Goal: Information Seeking & Learning: Find specific page/section

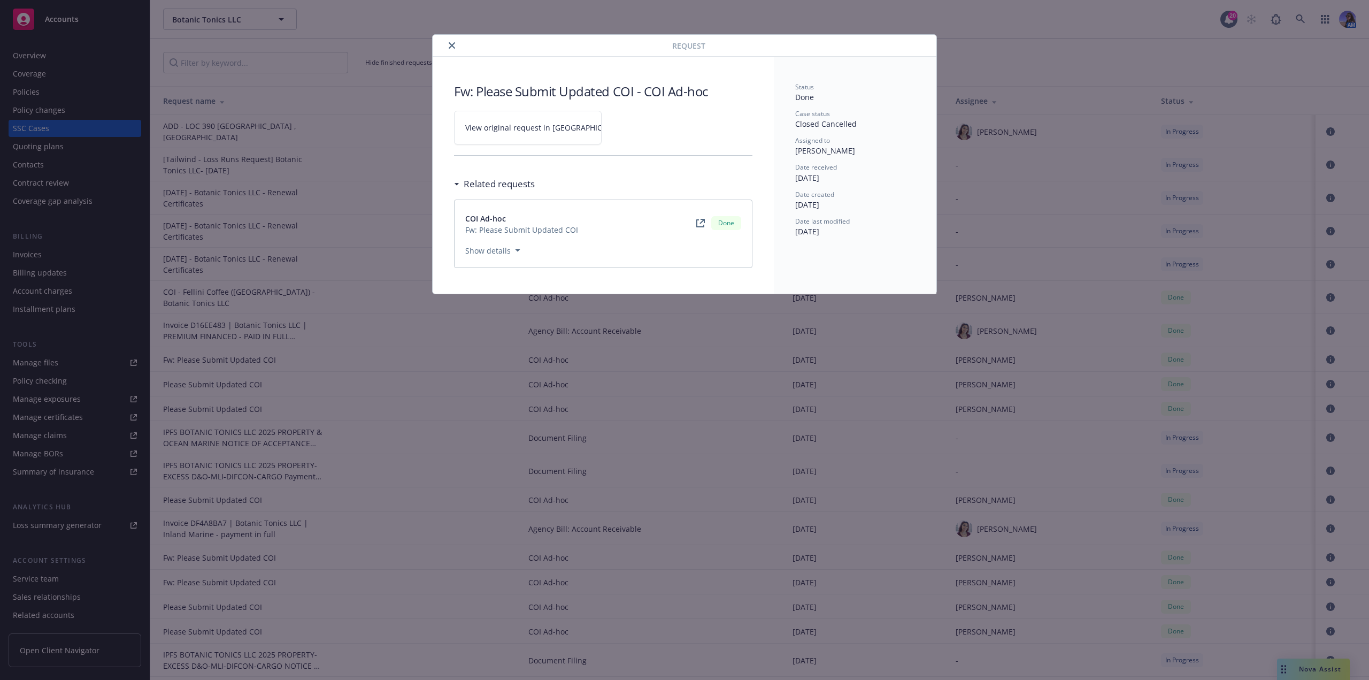
click at [450, 45] on icon "close" at bounding box center [452, 45] width 6 height 6
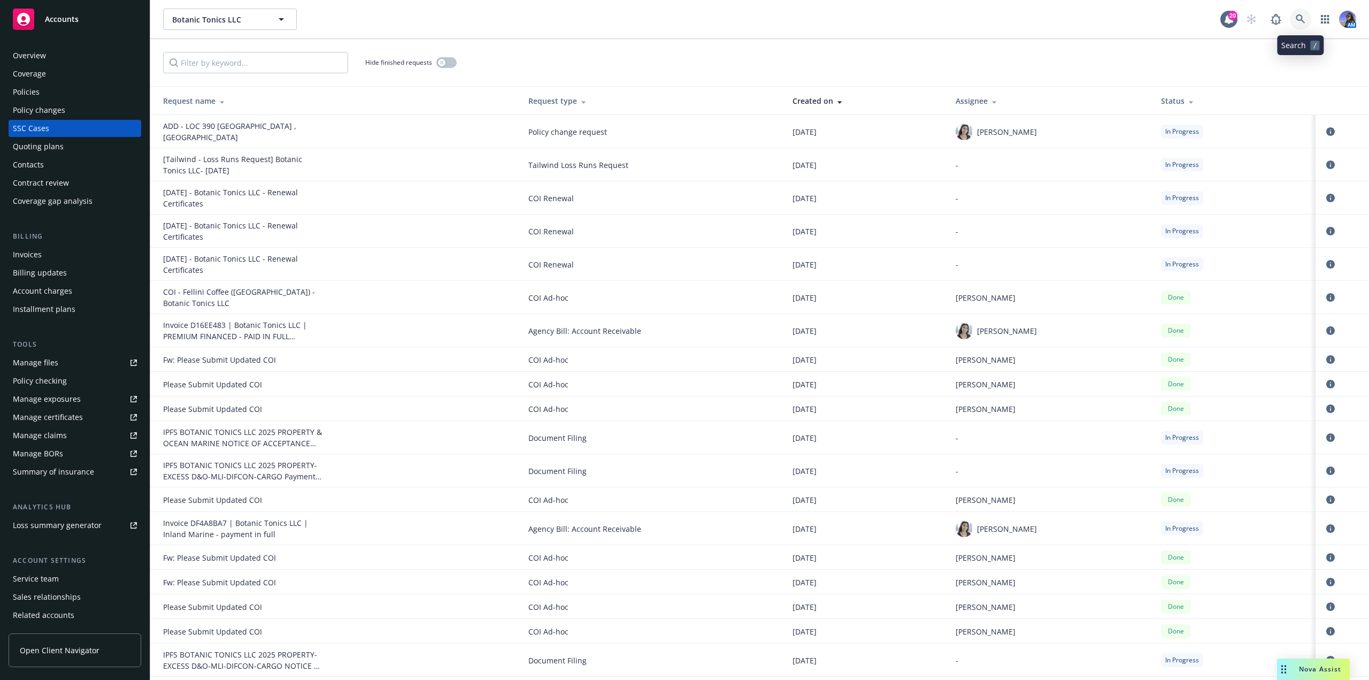
click at [1298, 24] on link at bounding box center [1300, 19] width 21 height 21
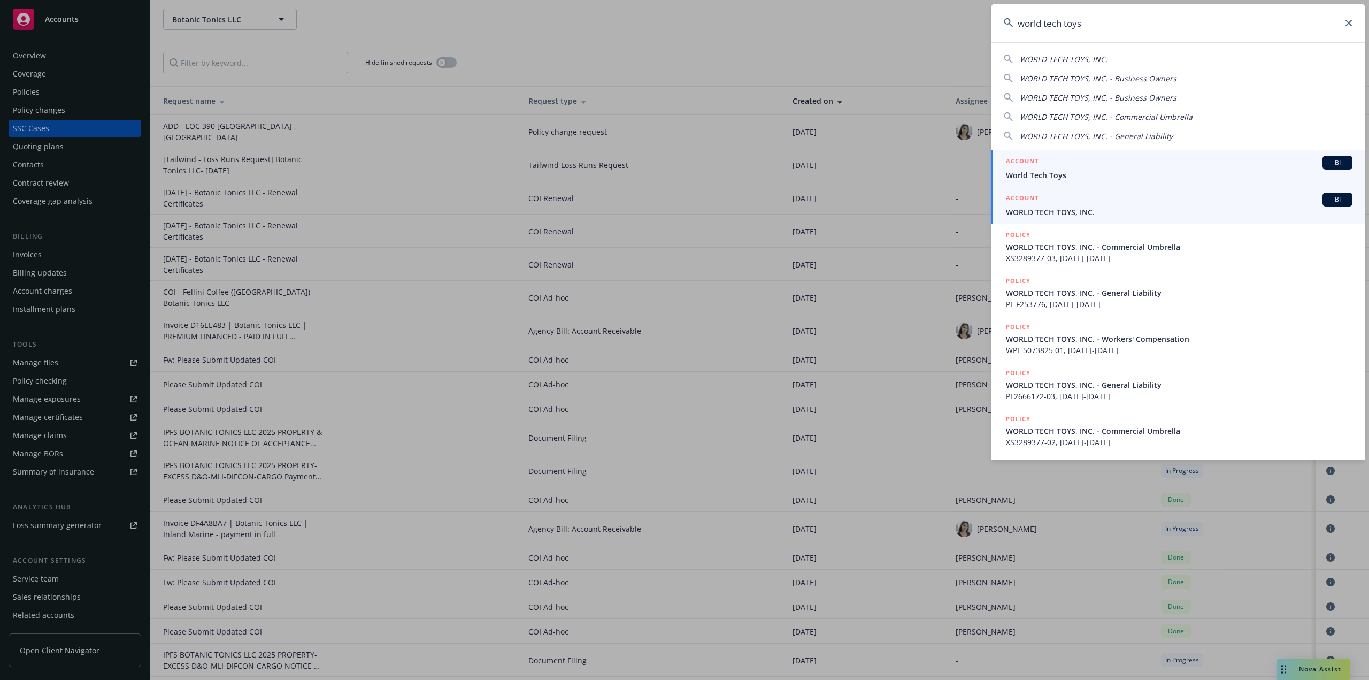
type input "world tech toys"
click at [1061, 208] on span "WORLD TECH TOYS, INC." at bounding box center [1179, 211] width 347 height 11
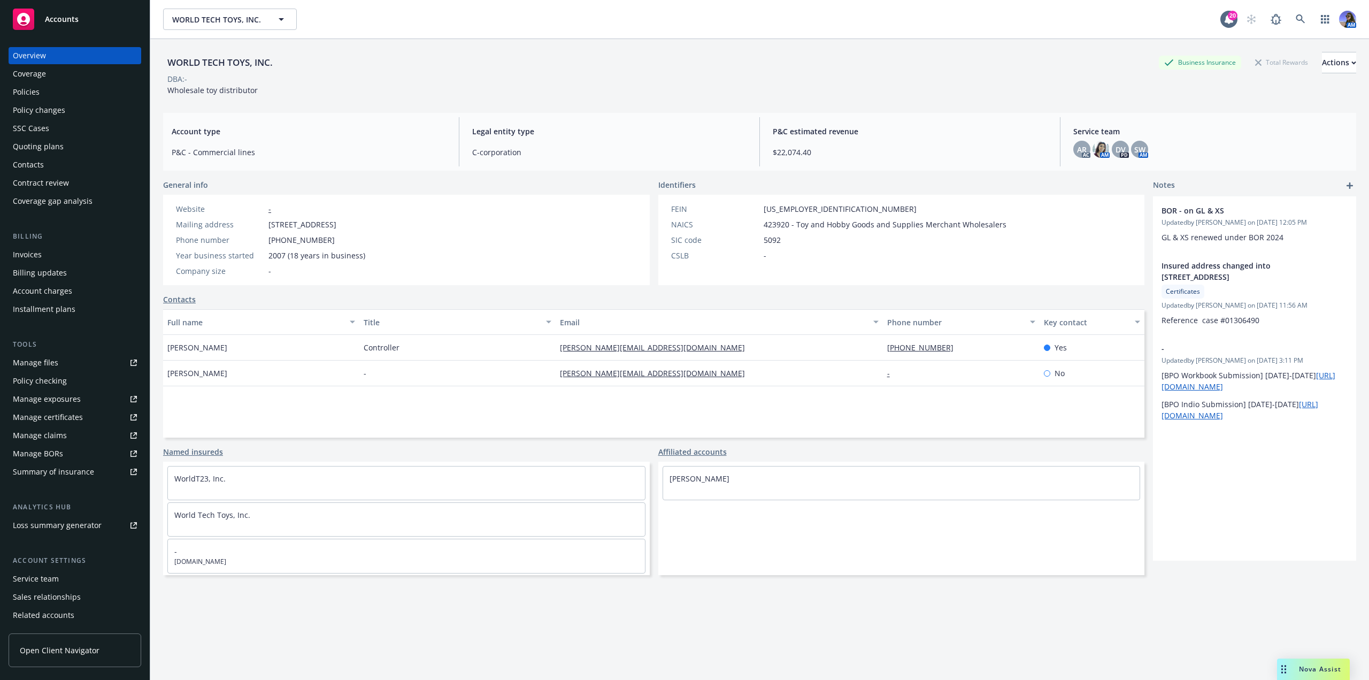
click at [87, 86] on div "Policies" at bounding box center [75, 91] width 124 height 17
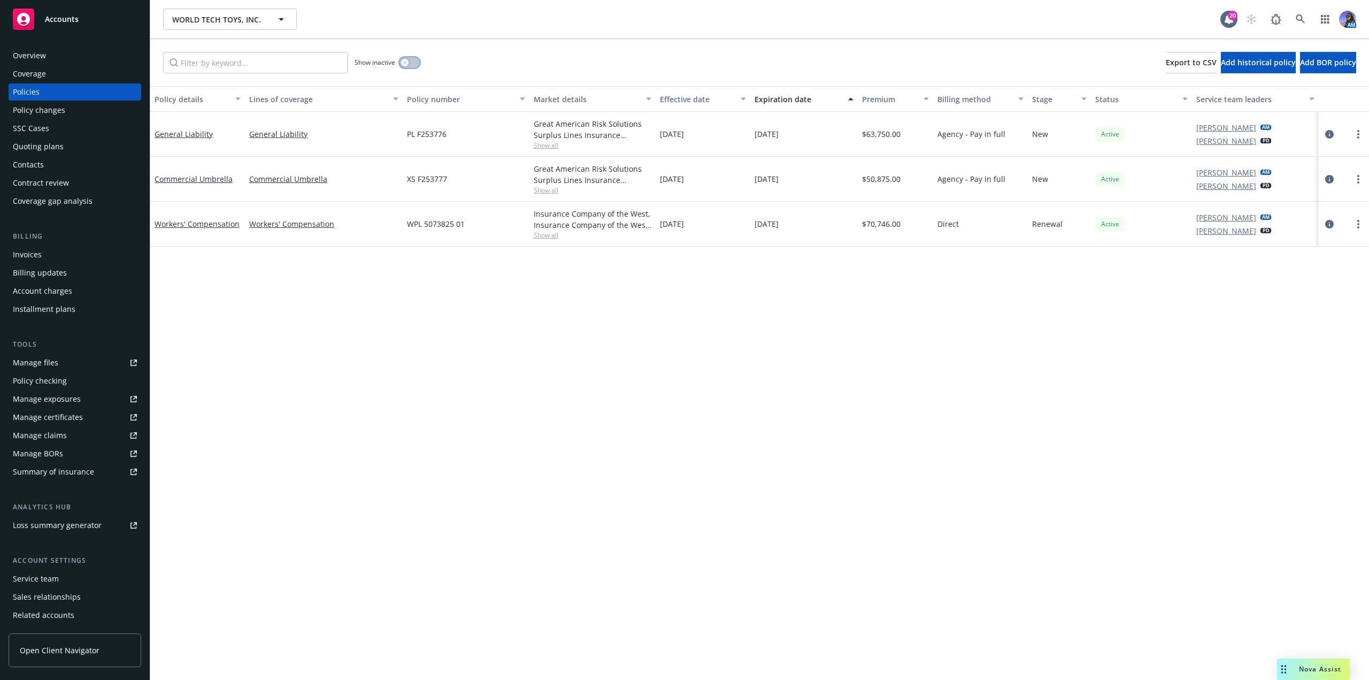
click at [415, 58] on button "button" at bounding box center [410, 62] width 20 height 11
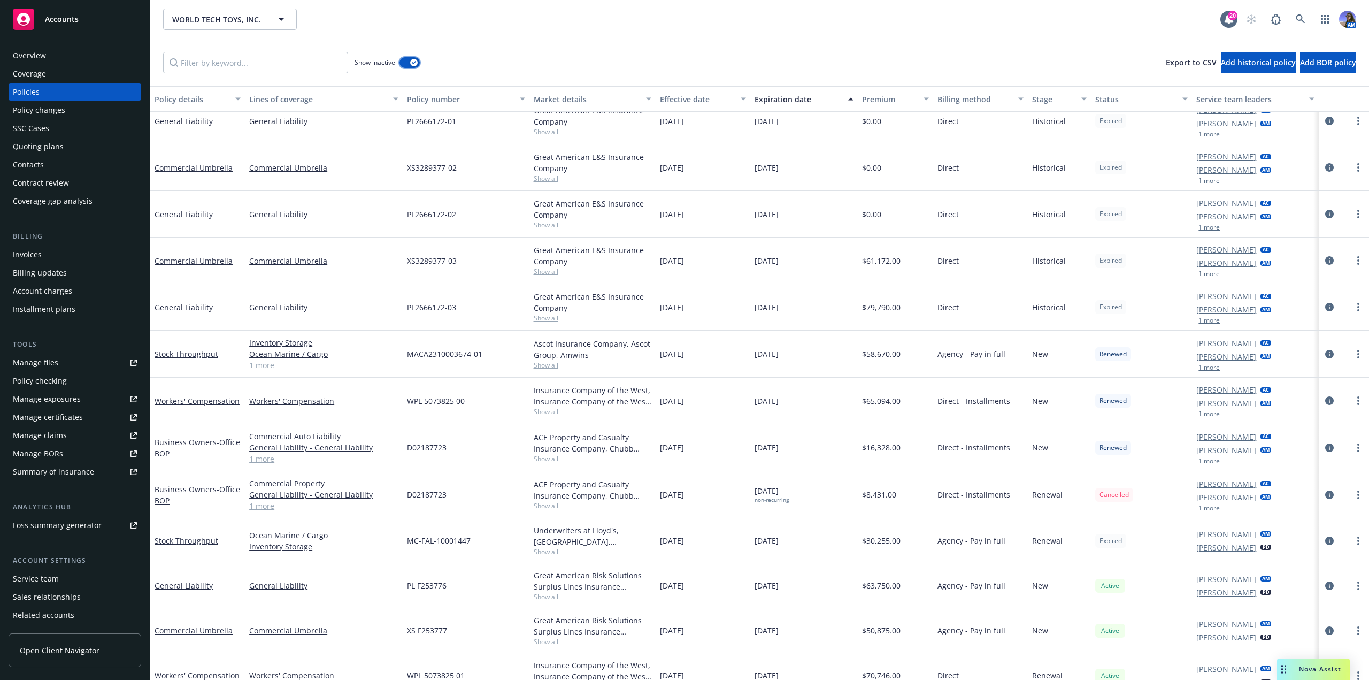
scroll to position [208, 0]
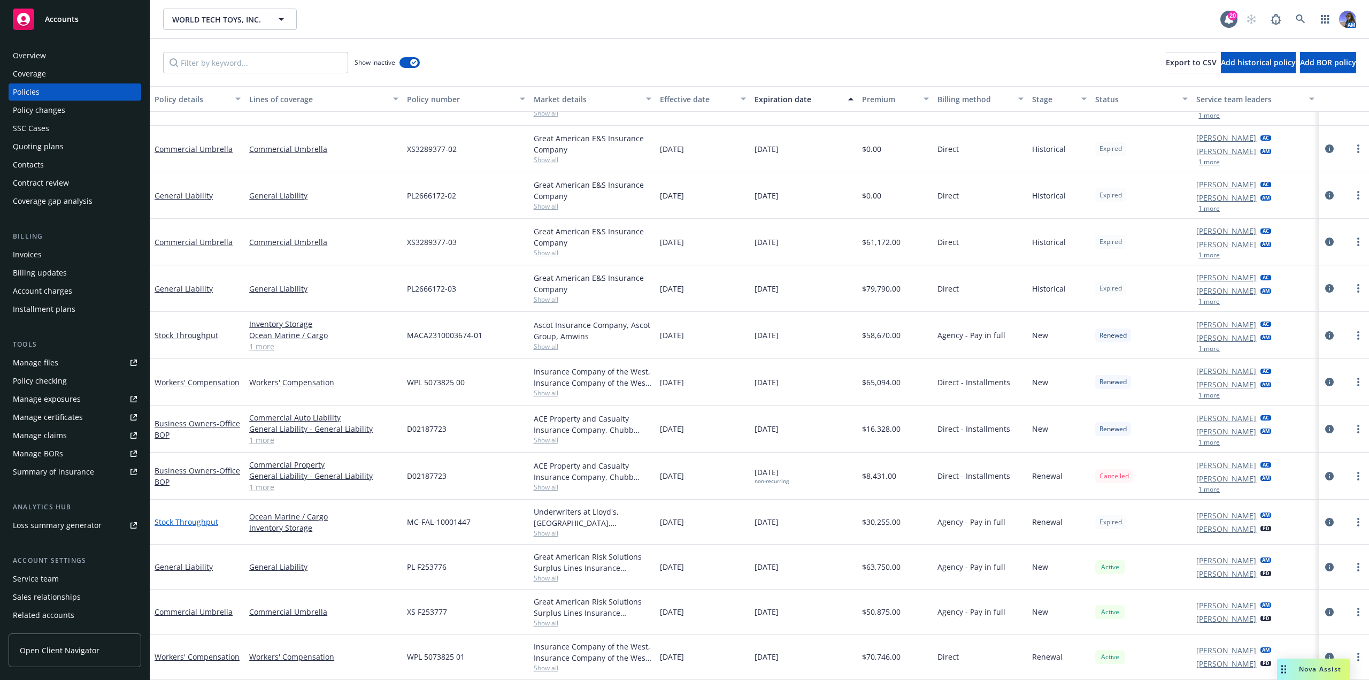
click at [186, 519] on link "Stock Throughput" at bounding box center [187, 522] width 64 height 10
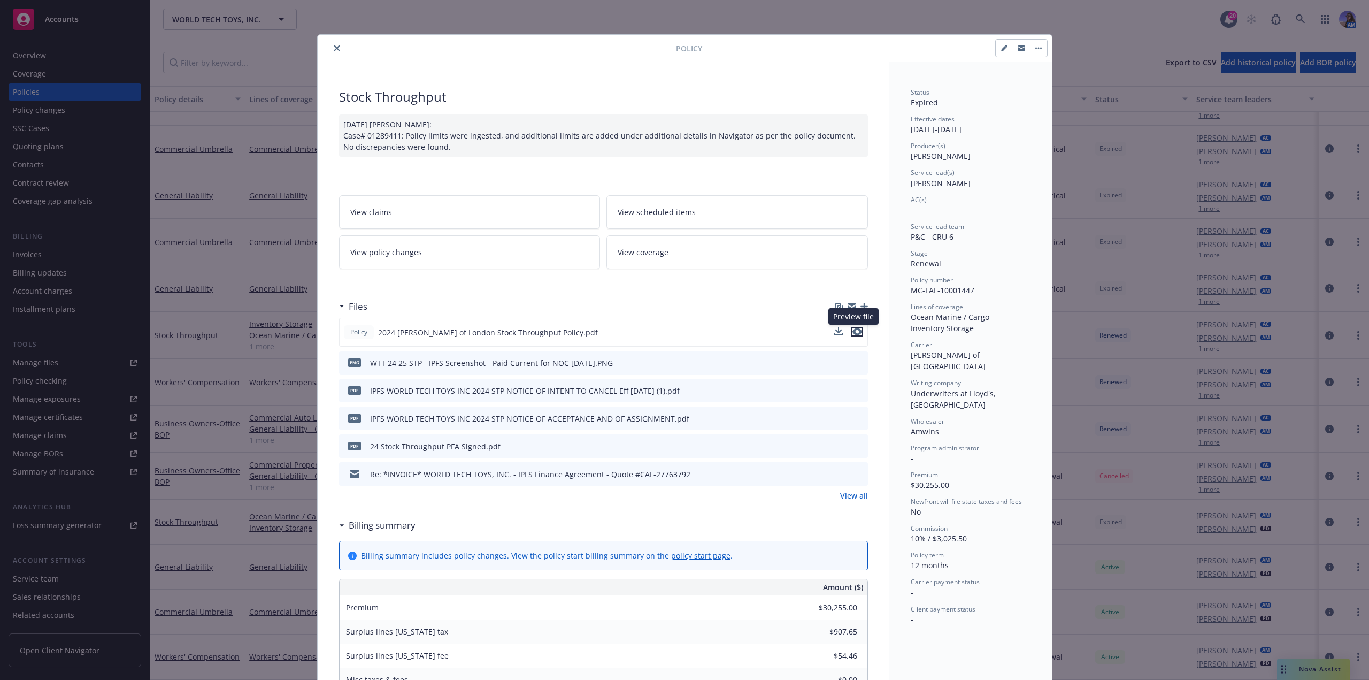
click at [854, 332] on icon "preview file" at bounding box center [858, 331] width 10 height 7
click at [331, 52] on button "close" at bounding box center [337, 48] width 13 height 13
